Goal: Navigation & Orientation: Go to known website

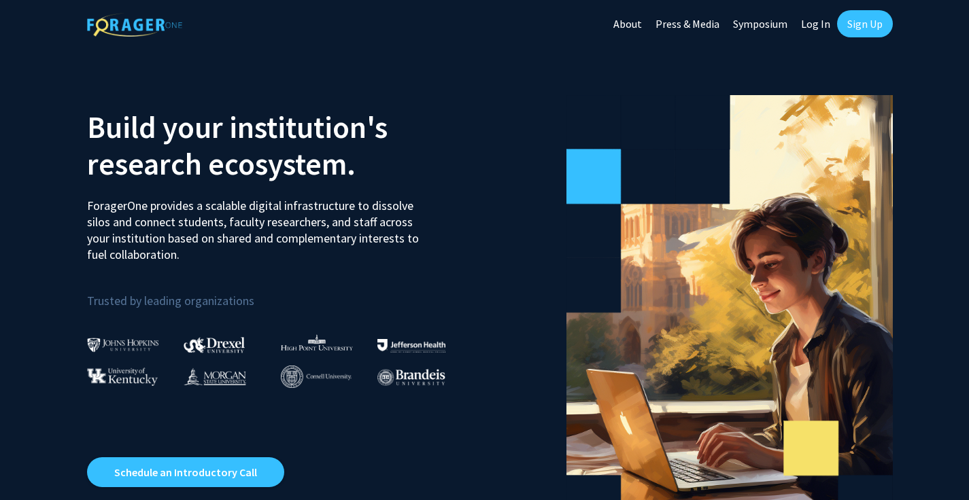
click at [751, 27] on link "Symposium" at bounding box center [760, 24] width 68 height 48
click at [633, 25] on link "About" at bounding box center [627, 24] width 42 height 48
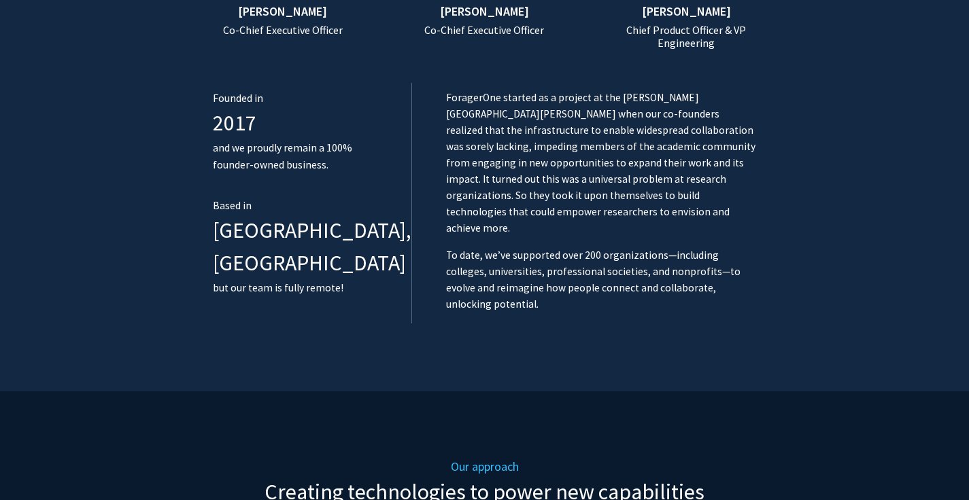
scroll to position [1103, 0]
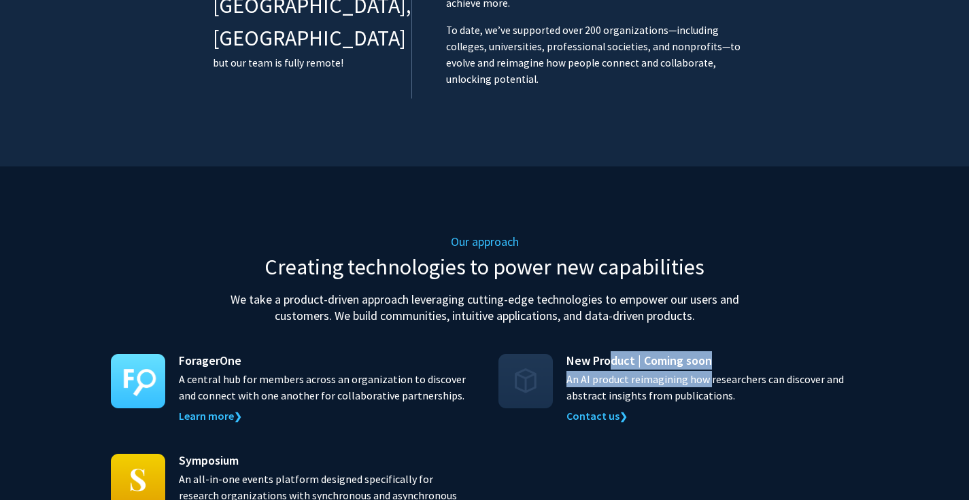
drag, startPoint x: 607, startPoint y: 315, endPoint x: 703, endPoint y: 324, distance: 96.2
click at [703, 351] on div "New Product | Coming soon An AI product reimagining how researchers can discove…" at bounding box center [712, 387] width 292 height 73
click at [639, 371] on p "An AI product reimagining how researchers can discover and abstract insights fr…" at bounding box center [712, 387] width 292 height 33
drag, startPoint x: 614, startPoint y: 324, endPoint x: 778, endPoint y: 348, distance: 165.6
click at [778, 371] on p "An AI product reimagining how researchers can discover and abstract insights fr…" at bounding box center [712, 387] width 292 height 33
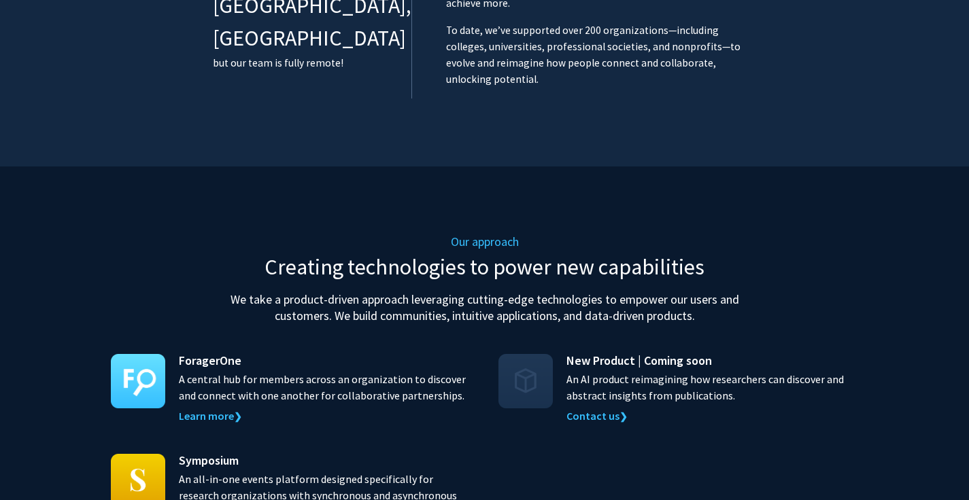
click at [644, 371] on p "An AI product reimagining how researchers can discover and abstract insights fr…" at bounding box center [712, 387] width 292 height 33
click at [580, 371] on p "An AI product reimagining how researchers can discover and abstract insights fr…" at bounding box center [712, 387] width 292 height 33
click at [624, 371] on p "An AI product reimagining how researchers can discover and abstract insights fr…" at bounding box center [712, 387] width 292 height 33
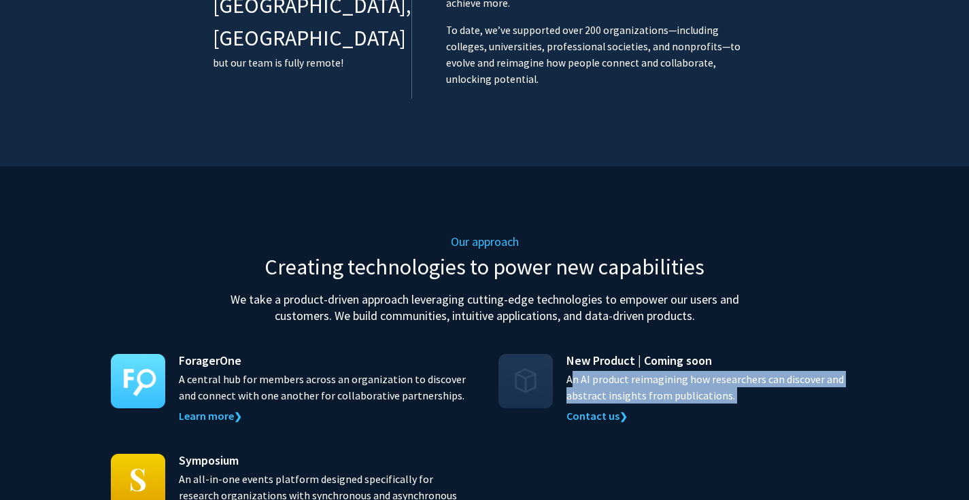
click at [624, 371] on p "An AI product reimagining how researchers can discover and abstract insights fr…" at bounding box center [712, 387] width 292 height 33
click at [644, 371] on p "An AI product reimagining how researchers can discover and abstract insights fr…" at bounding box center [712, 387] width 292 height 33
click at [617, 371] on p "An AI product reimagining how researchers can discover and abstract insights fr…" at bounding box center [712, 387] width 292 height 33
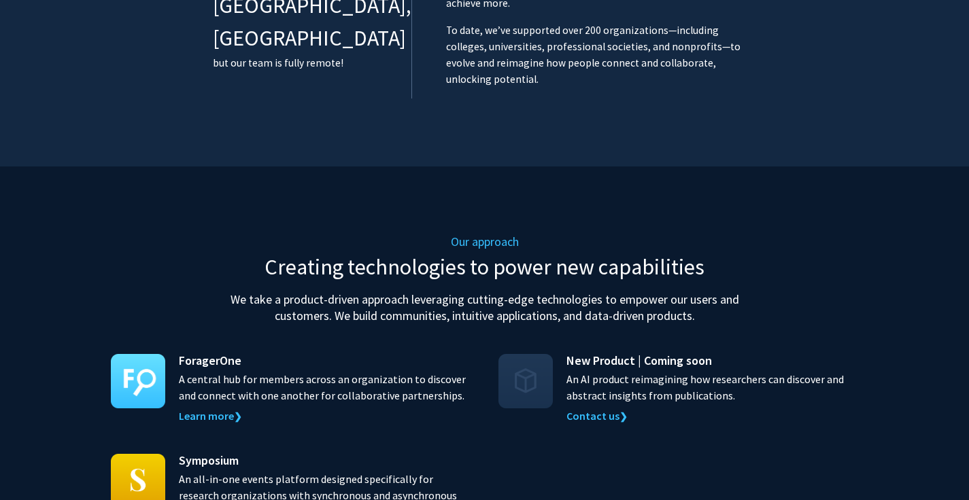
drag, startPoint x: 566, startPoint y: 330, endPoint x: 725, endPoint y: 350, distance: 160.3
click at [725, 371] on p "An AI product reimagining how researchers can discover and abstract insights fr…" at bounding box center [712, 387] width 292 height 33
click at [657, 371] on p "An AI product reimagining how researchers can discover and abstract insights fr…" at bounding box center [712, 387] width 292 height 33
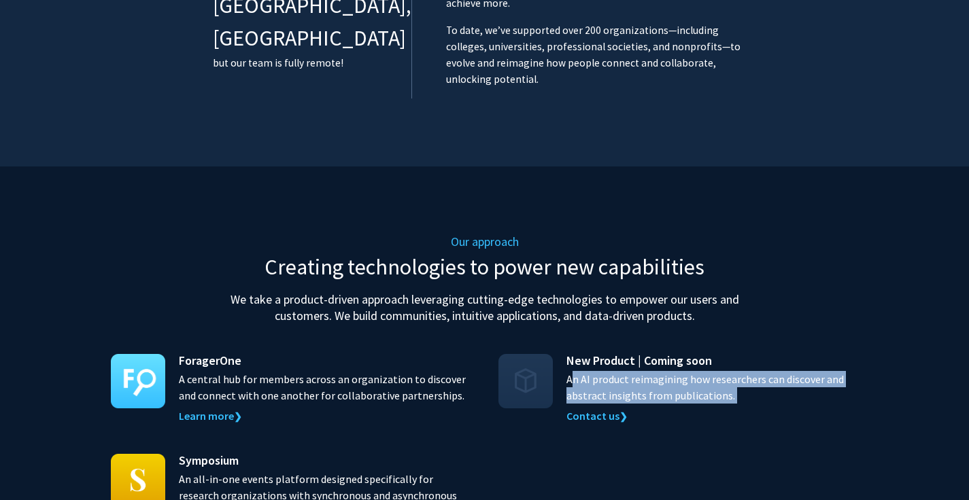
click at [657, 371] on p "An AI product reimagining how researchers can discover and abstract insights fr…" at bounding box center [712, 387] width 292 height 33
click at [672, 371] on p "An AI product reimagining how researchers can discover and abstract insights fr…" at bounding box center [712, 387] width 292 height 33
click at [653, 371] on p "An AI product reimagining how researchers can discover and abstract insights fr…" at bounding box center [712, 387] width 292 height 33
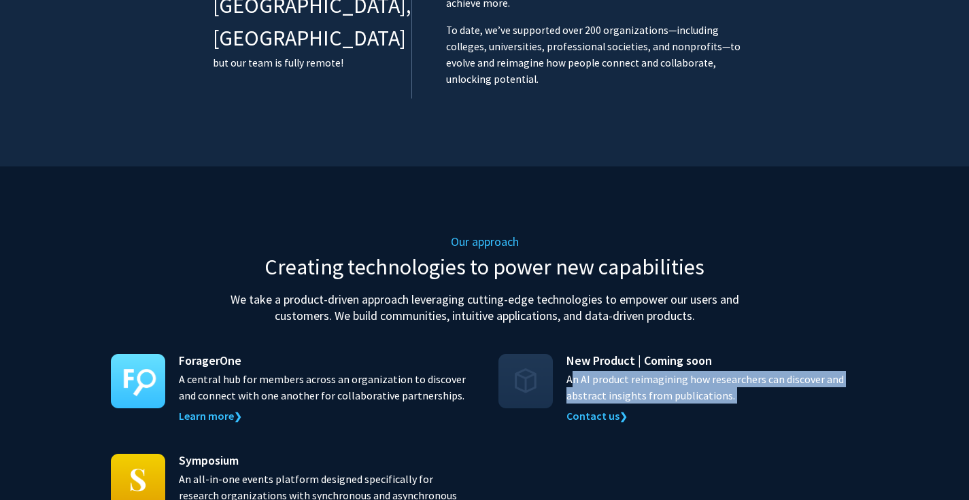
click at [653, 371] on p "An AI product reimagining how researchers can discover and abstract insights fr…" at bounding box center [712, 387] width 292 height 33
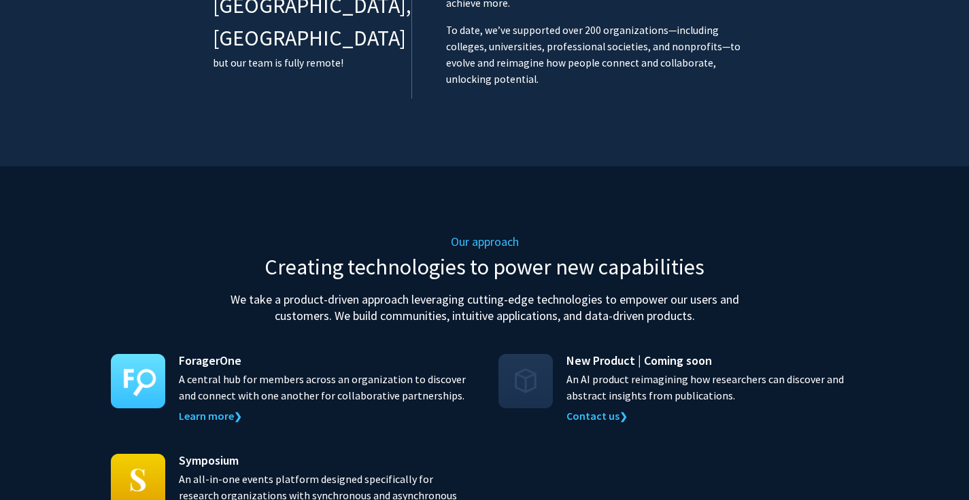
click at [661, 351] on span "New Product | Coming soon" at bounding box center [638, 360] width 145 height 18
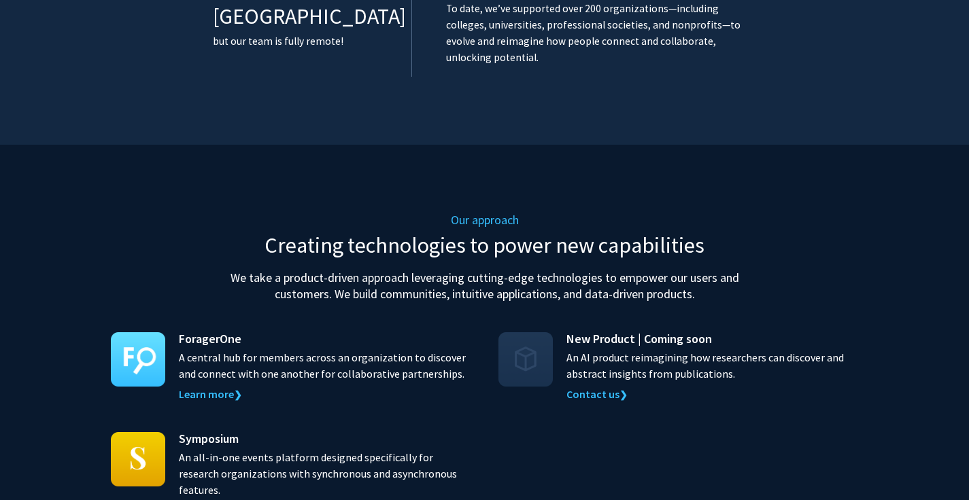
scroll to position [1129, 0]
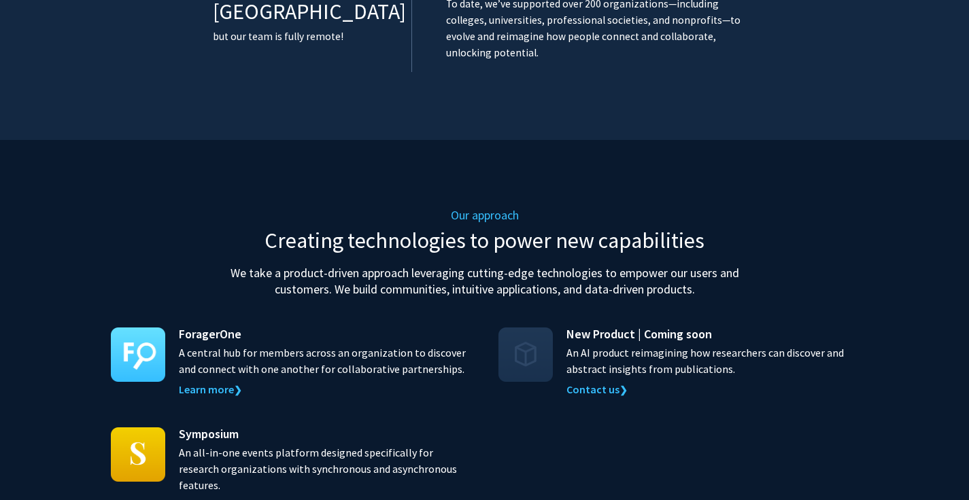
click at [617, 345] on p "An AI product reimagining how researchers can discover and abstract insights fr…" at bounding box center [712, 361] width 292 height 33
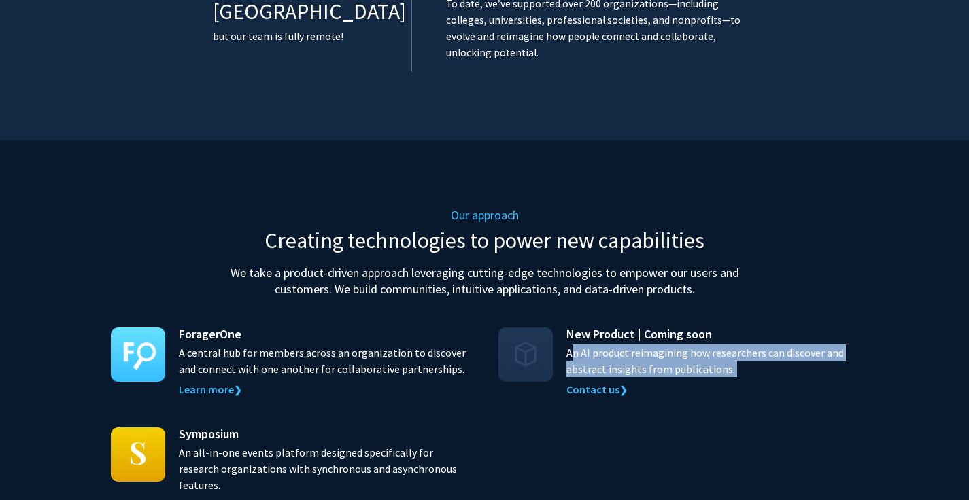
click at [617, 345] on p "An AI product reimagining how researchers can discover and abstract insights fr…" at bounding box center [712, 361] width 292 height 33
click at [623, 345] on p "An AI product reimagining how researchers can discover and abstract insights fr…" at bounding box center [712, 361] width 292 height 33
click at [636, 345] on p "An AI product reimagining how researchers can discover and abstract insights fr…" at bounding box center [712, 361] width 292 height 33
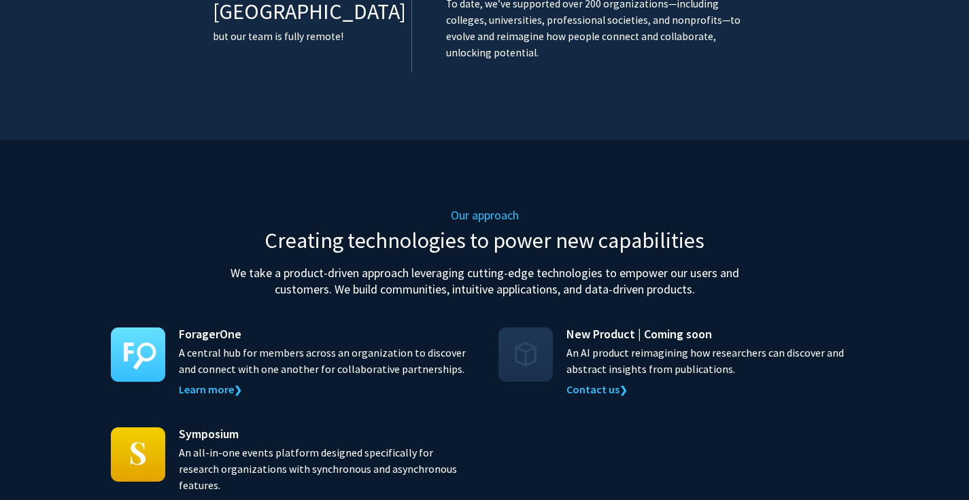
click at [637, 325] on span "New Product | Coming soon" at bounding box center [638, 334] width 145 height 18
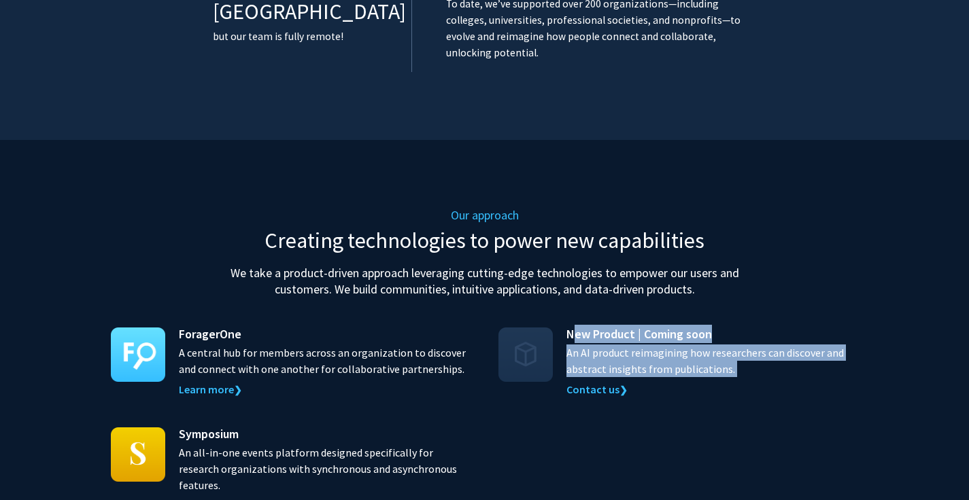
drag, startPoint x: 572, startPoint y: 281, endPoint x: 755, endPoint y: 327, distance: 189.1
click at [755, 327] on div "New Product | Coming soon An AI product reimagining how researchers can discove…" at bounding box center [712, 361] width 292 height 73
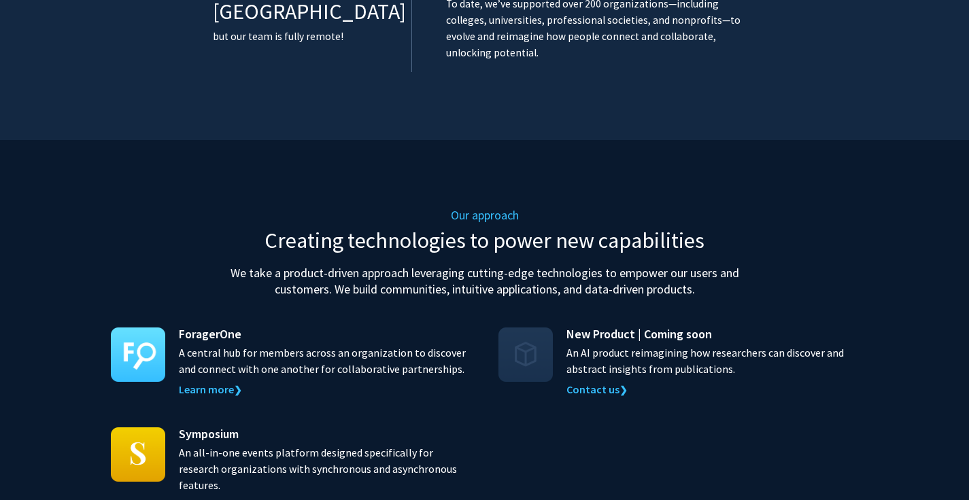
click at [728, 261] on div "Our approach Creating technologies to power new capabilities We take a product-…" at bounding box center [485, 361] width 748 height 442
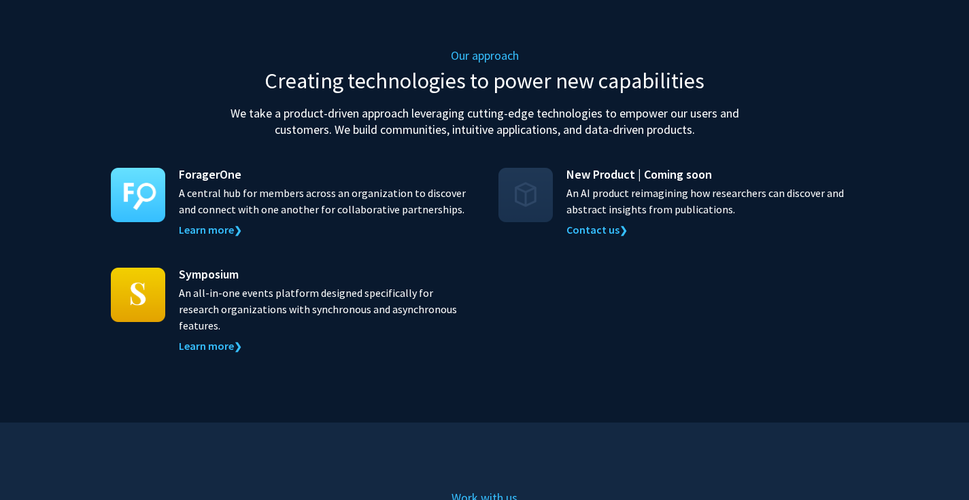
scroll to position [1156, 0]
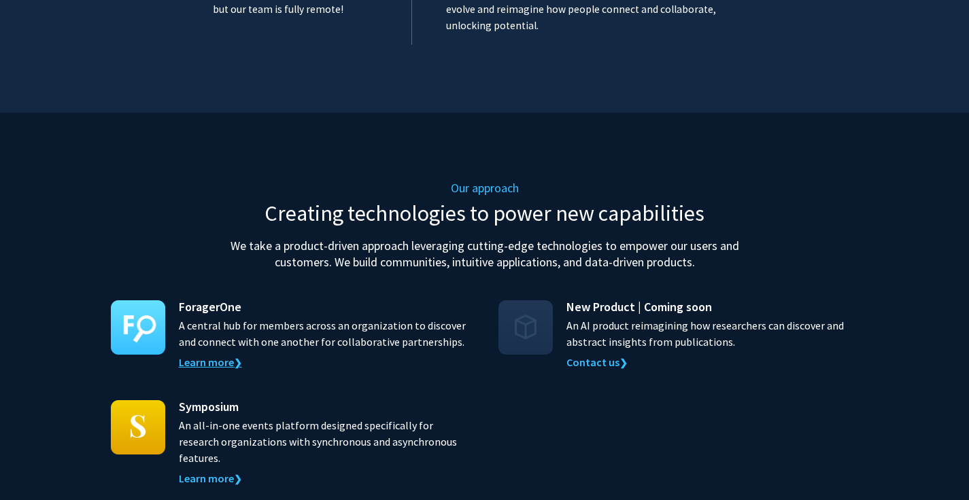
click at [227, 355] on link "Learn more ❯" at bounding box center [210, 362] width 63 height 14
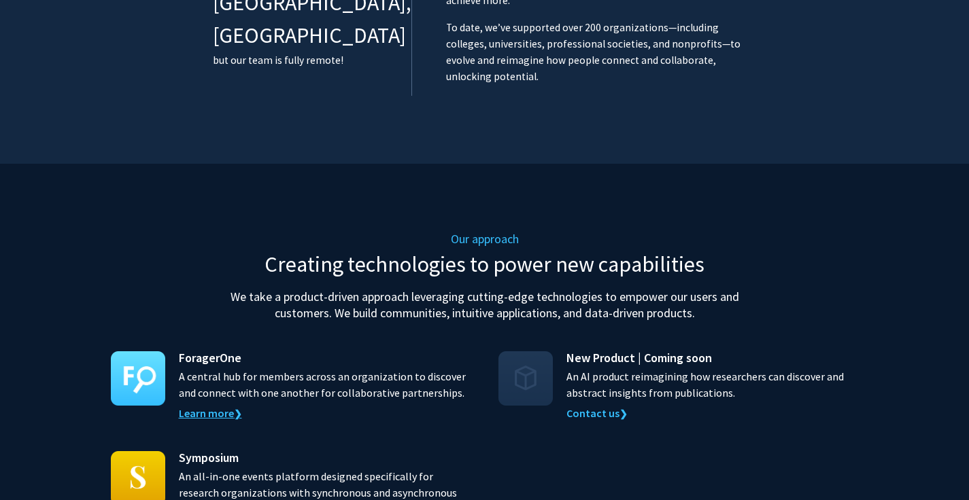
scroll to position [1107, 0]
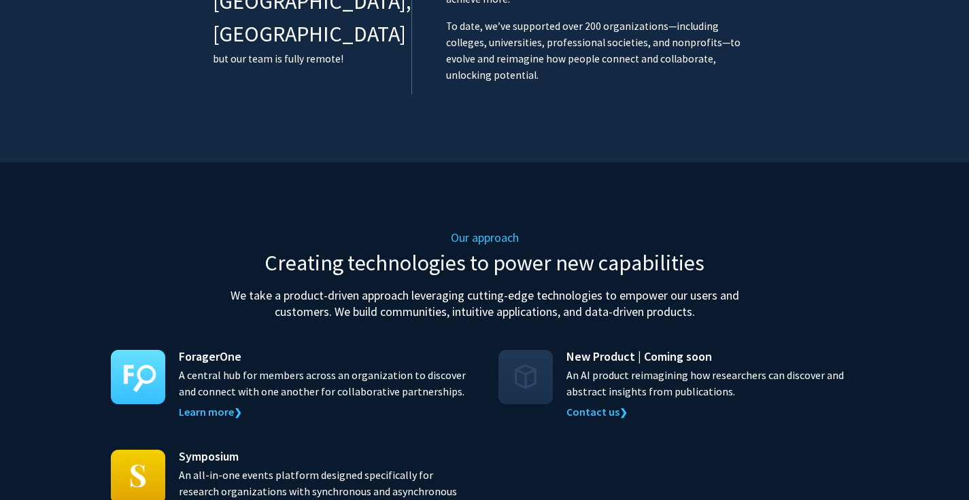
click at [249, 467] on p "An all-in-one events platform designed specifically for research organizations …" at bounding box center [325, 491] width 292 height 49
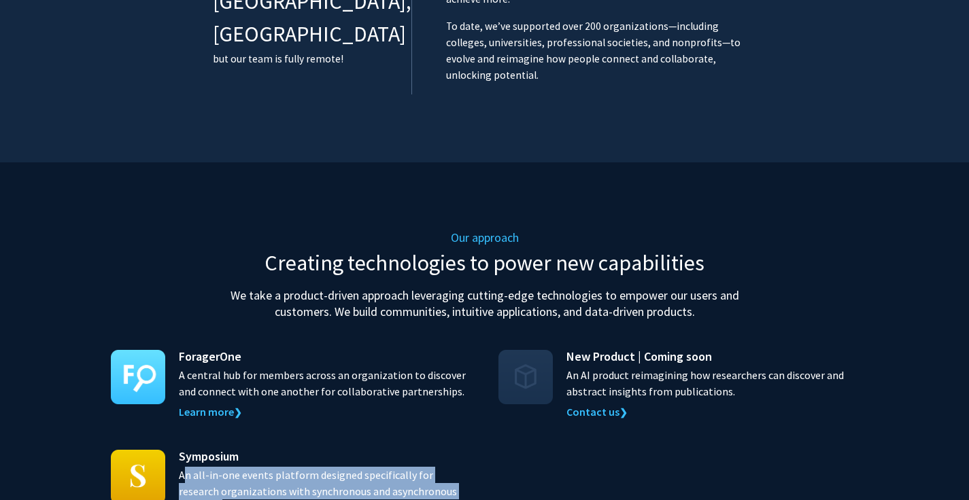
click at [249, 467] on p "An all-in-one events platform designed specifically for research organizations …" at bounding box center [325, 491] width 292 height 49
click at [275, 467] on p "An all-in-one events platform designed specifically for research organizations …" at bounding box center [325, 491] width 292 height 49
click at [302, 467] on p "An all-in-one events platform designed specifically for research organizations …" at bounding box center [325, 491] width 292 height 49
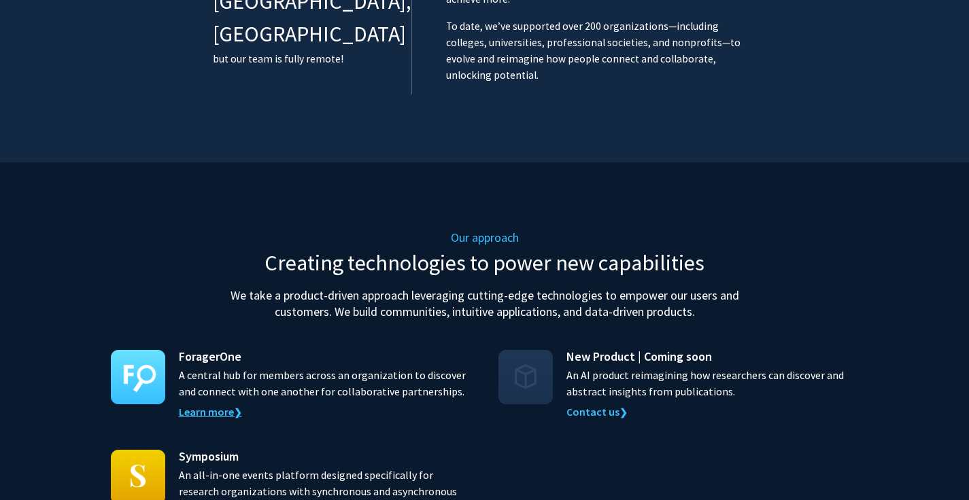
click at [229, 405] on link "Learn more ❯" at bounding box center [210, 412] width 63 height 14
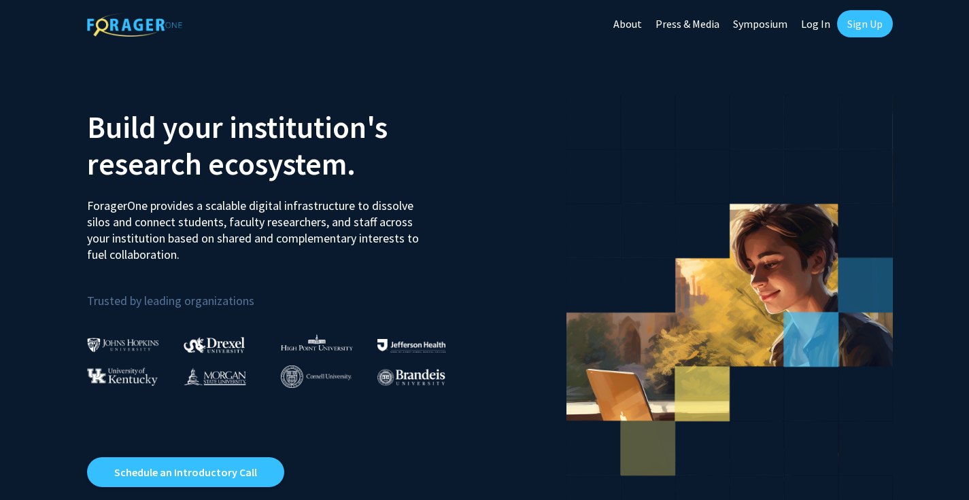
click at [821, 20] on link "Log In" at bounding box center [815, 24] width 43 height 48
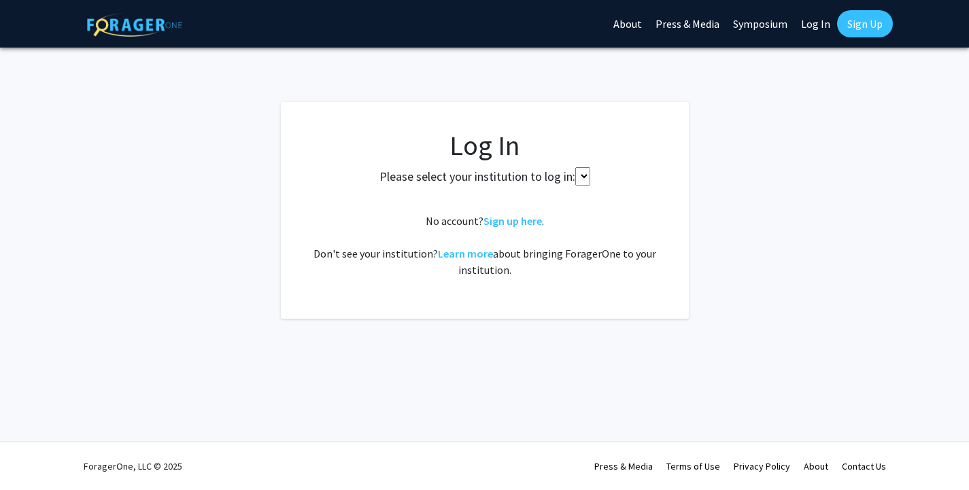
select select
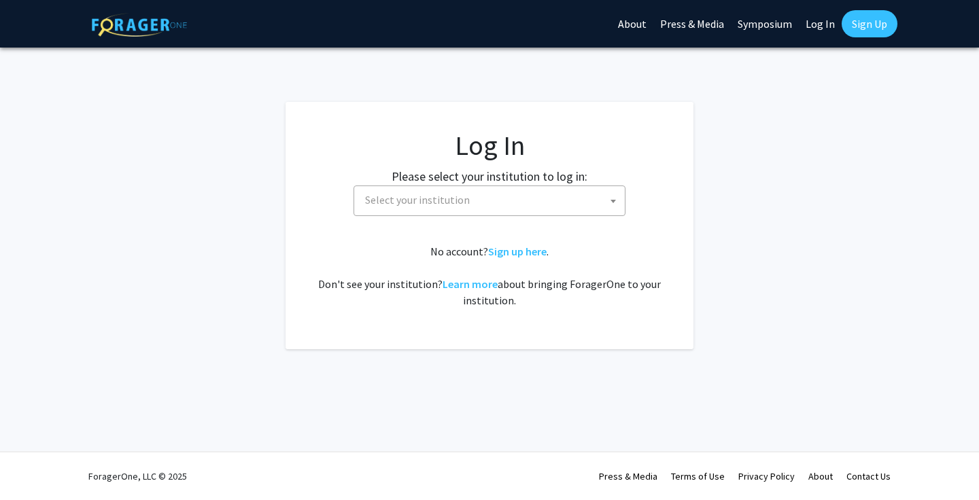
click at [404, 203] on span "Select your institution" at bounding box center [417, 200] width 105 height 14
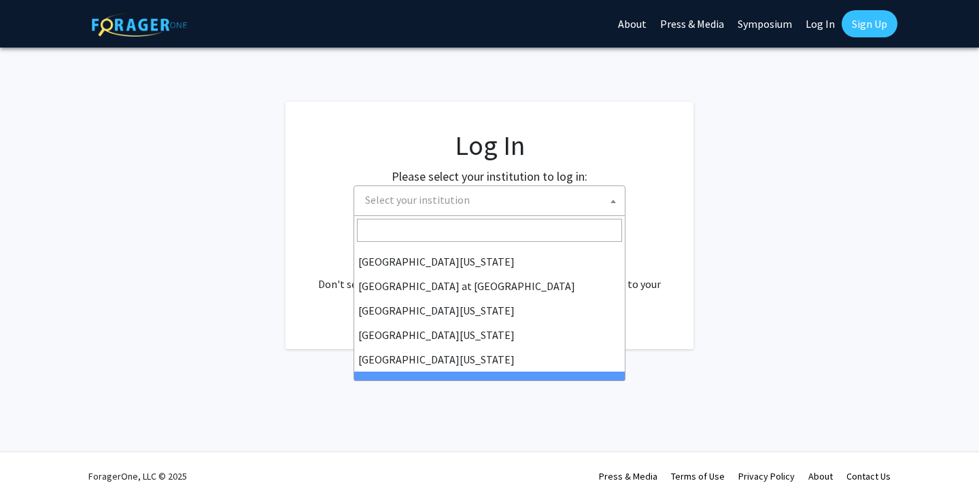
scroll to position [476, 0]
click at [215, 185] on fg-login "Log In Please select your institution to log in: [GEOGRAPHIC_DATA] [GEOGRAPHIC_…" at bounding box center [489, 225] width 979 height 247
